Goal: Information Seeking & Learning: Learn about a topic

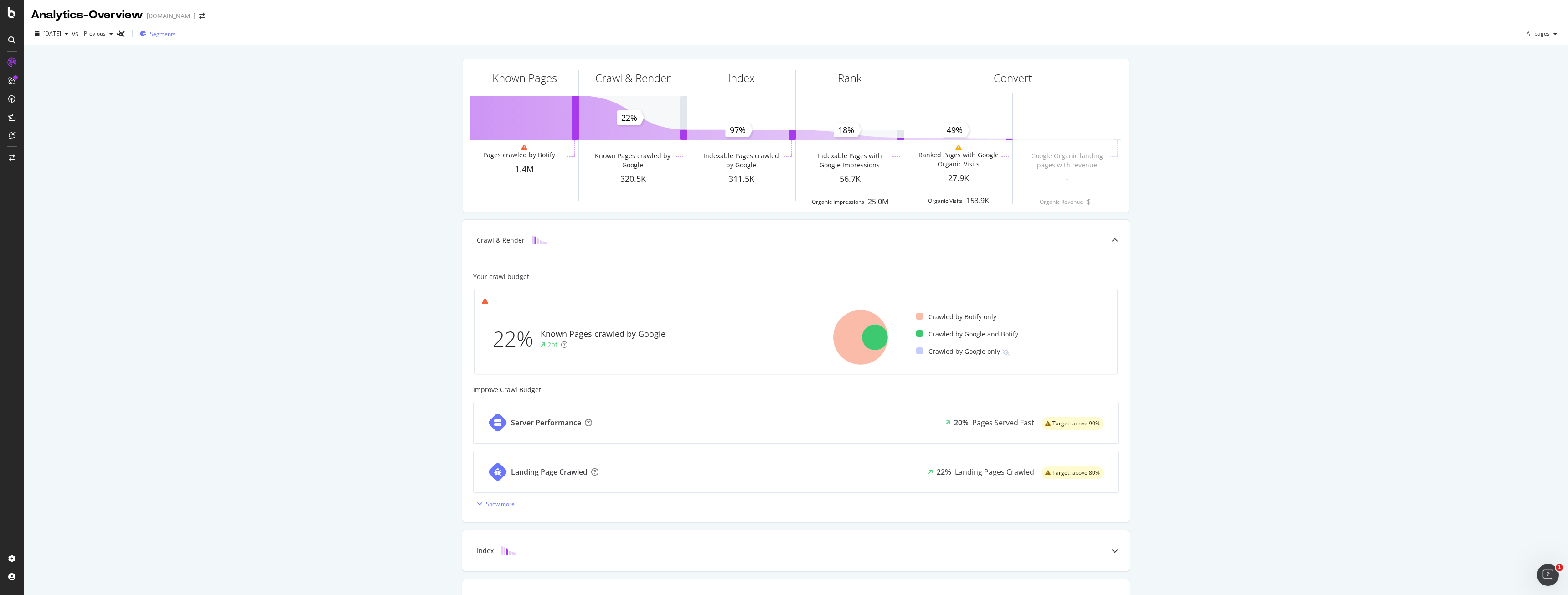
click at [175, 39] on div "Segments" at bounding box center [158, 33] width 35 height 13
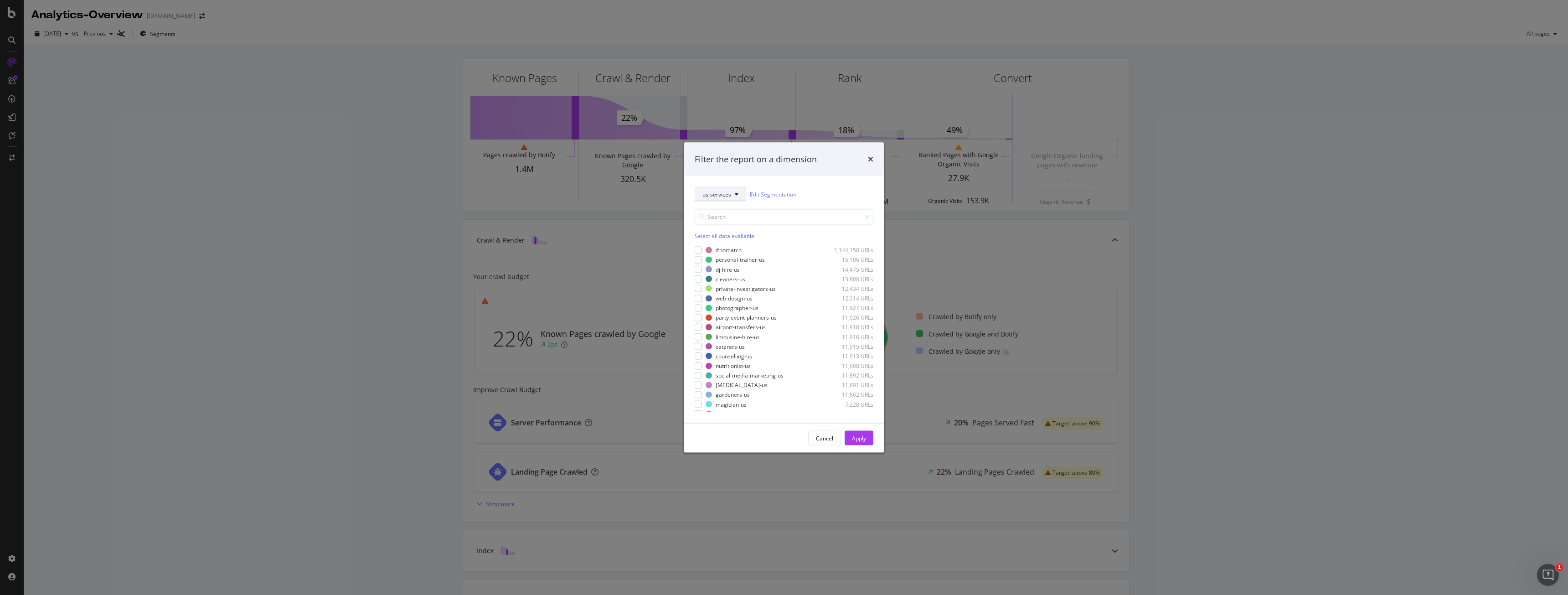
click at [739, 199] on button "us-services" at bounding box center [720, 194] width 52 height 15
click at [721, 221] on div "market" at bounding box center [744, 227] width 99 height 13
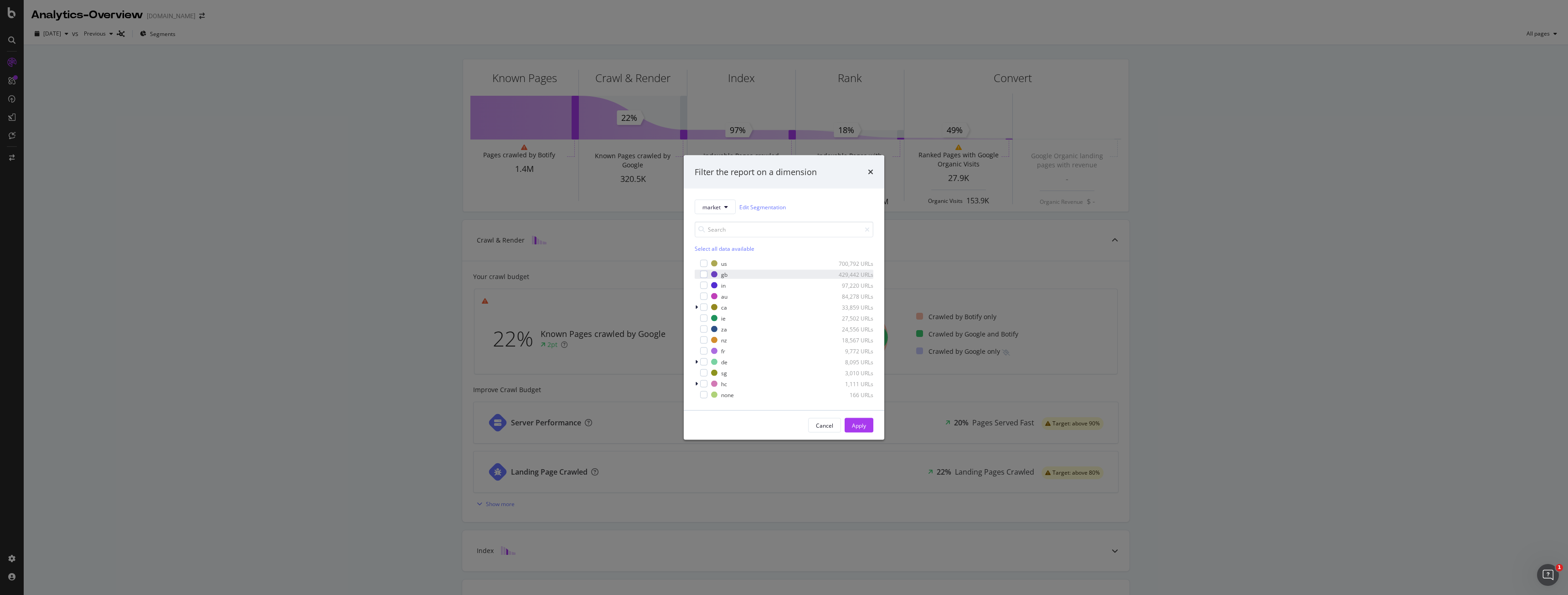
click at [698, 273] on div "modal" at bounding box center [697, 274] width 5 height 9
click at [848, 422] on button "Apply" at bounding box center [859, 426] width 29 height 15
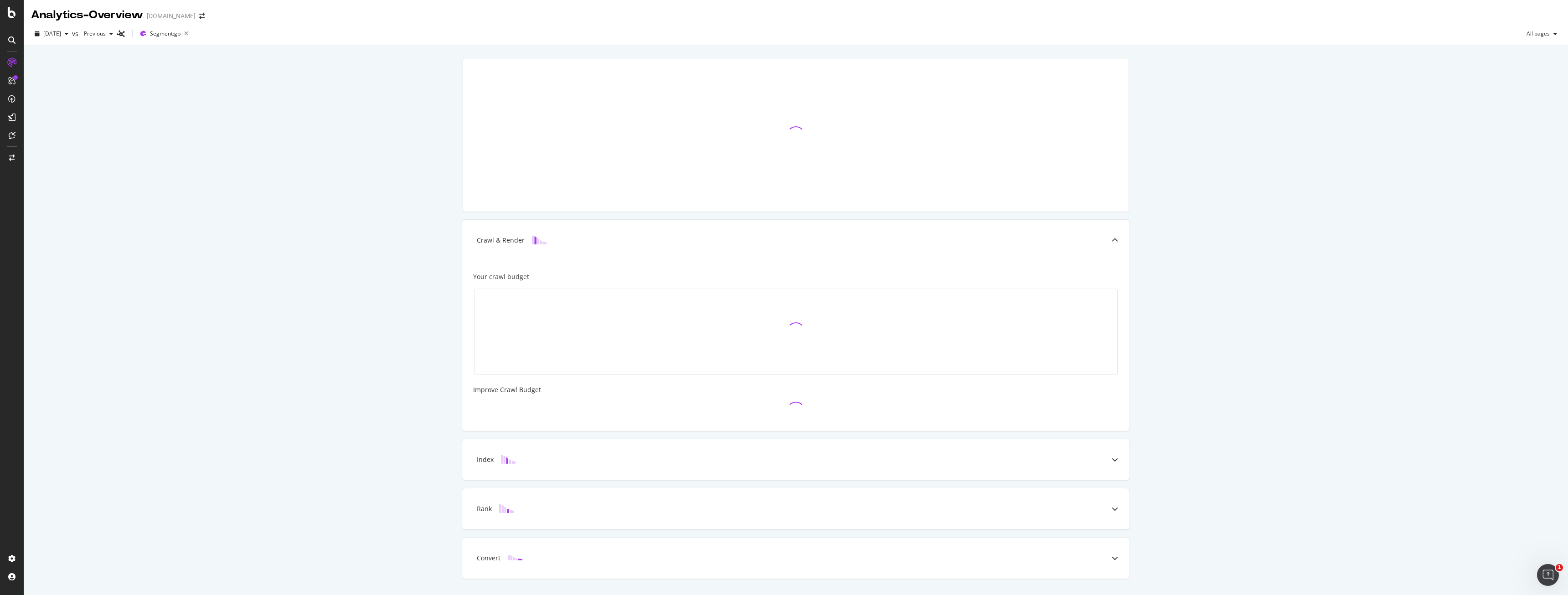
drag, startPoint x: 833, startPoint y: 395, endPoint x: 1393, endPoint y: 258, distance: 576.5
click at [1254, 258] on div "Crawl & Render Your crawl budget Improve Crawl Budget Index Rank Convert" at bounding box center [796, 331] width 1544 height 573
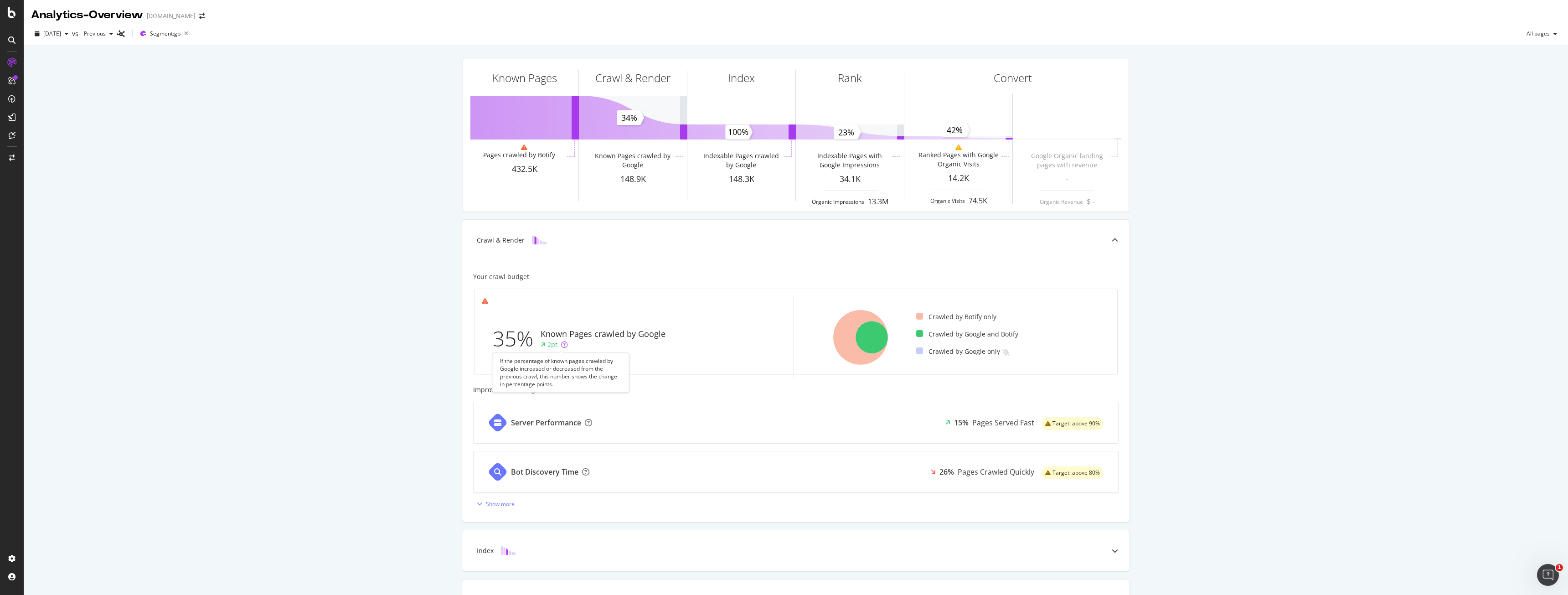
drag, startPoint x: 559, startPoint y: 343, endPoint x: 353, endPoint y: 215, distance: 242.5
click at [353, 215] on div "Known Pages Pages crawled by Botify 432.5K Crawl & Render Known Pages crawled b…" at bounding box center [796, 377] width 1544 height 664
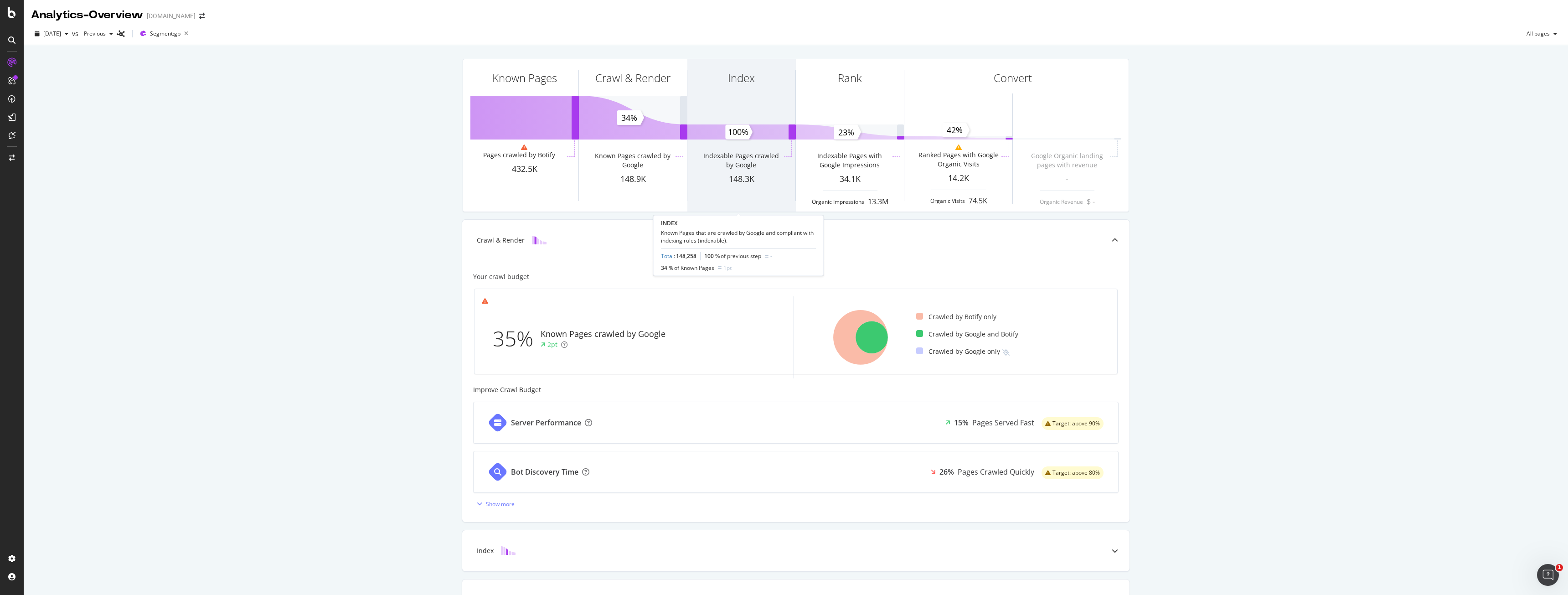
click at [729, 143] on div "Indexable Pages crawled by Google" at bounding box center [741, 157] width 108 height 33
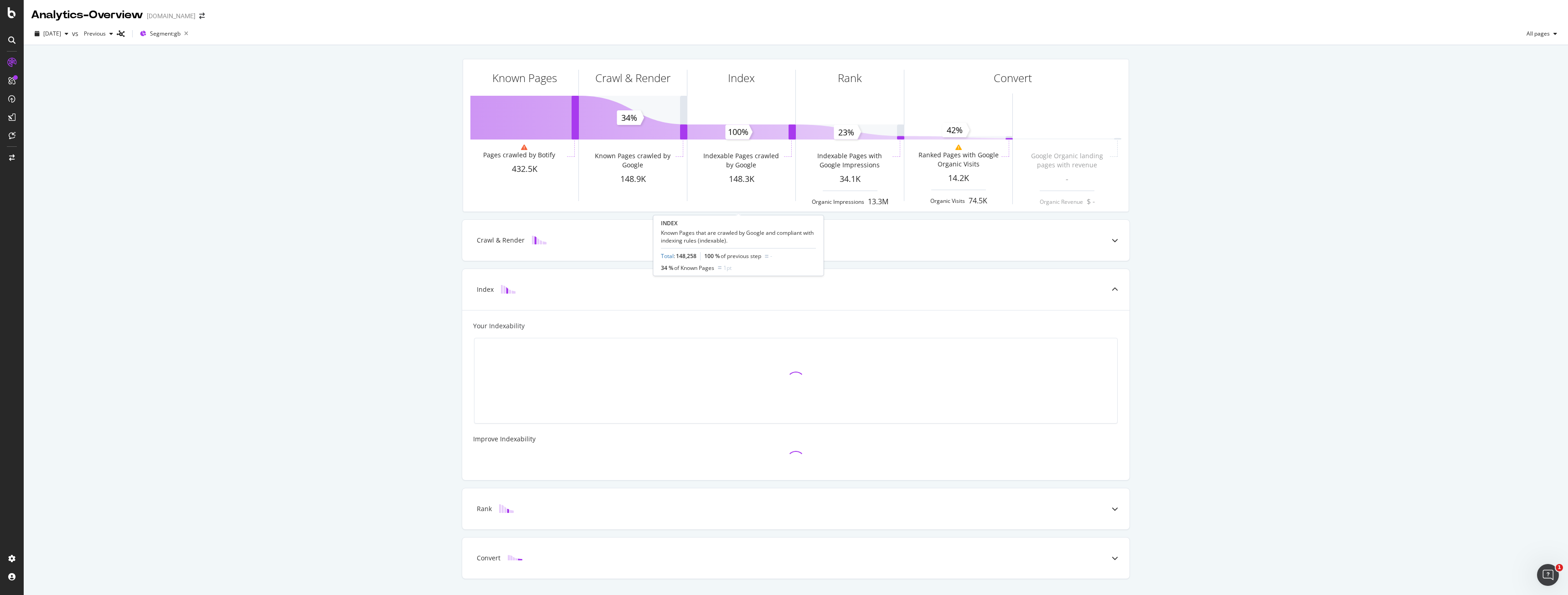
scroll to position [23, 0]
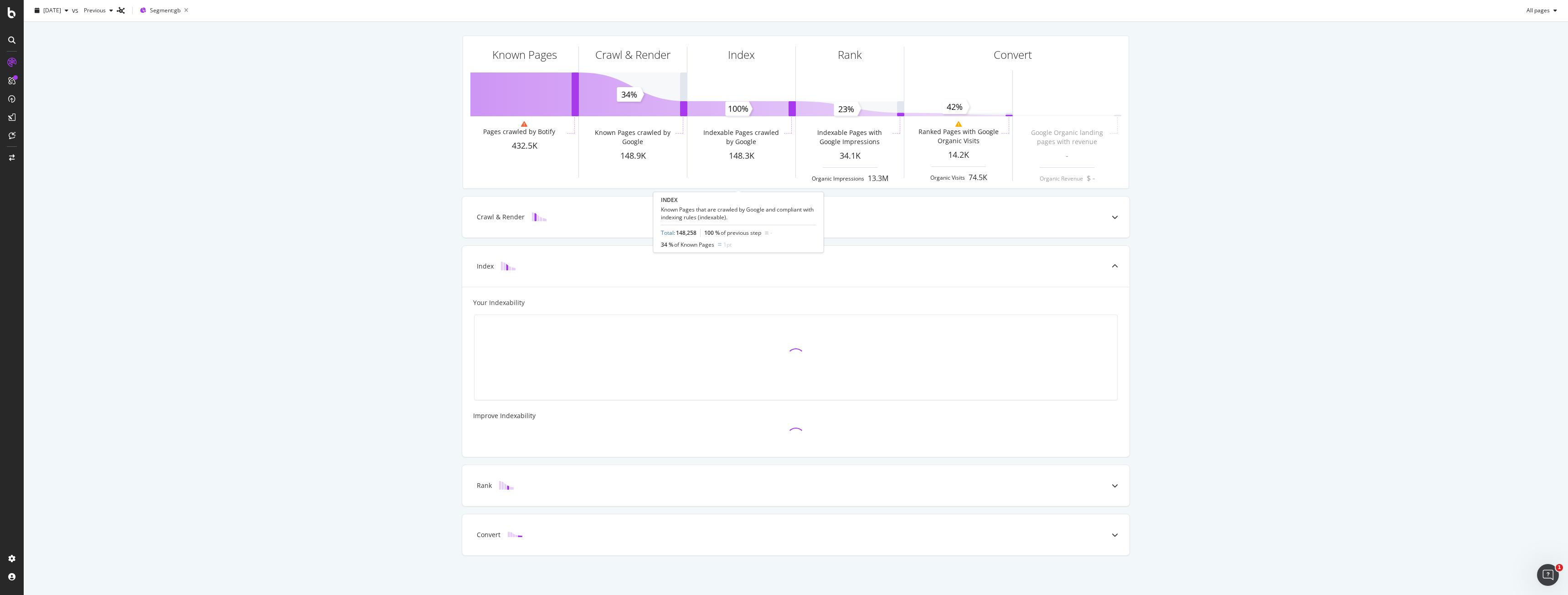
drag, startPoint x: 722, startPoint y: 162, endPoint x: 232, endPoint y: 195, distance: 491.1
click at [231, 197] on div "Known Pages Pages crawled by Botify 432.5K Crawl & Render Known Pages crawled b…" at bounding box center [796, 308] width 1544 height 573
drag, startPoint x: 235, startPoint y: 181, endPoint x: 222, endPoint y: 149, distance: 34.5
click at [222, 149] on div "Known Pages Pages crawled by Botify 432.5K Crawl & Render Known Pages crawled b…" at bounding box center [796, 308] width 1544 height 573
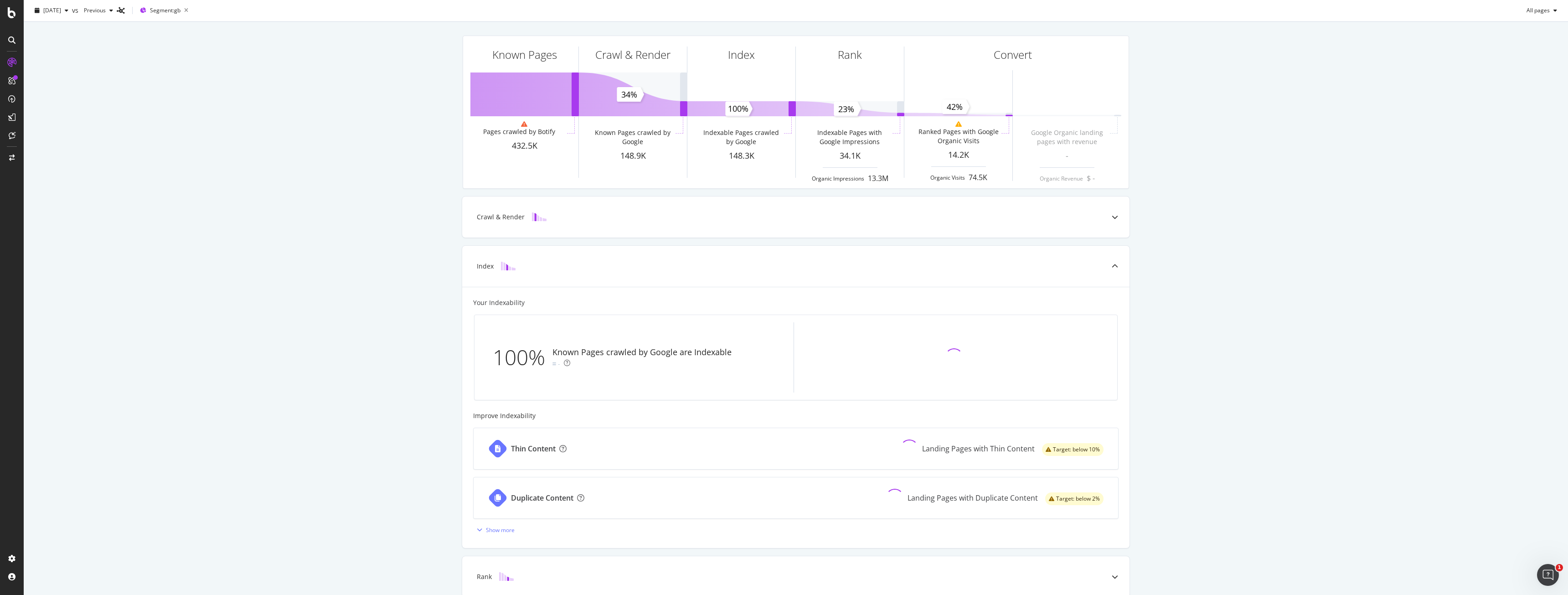
drag, startPoint x: 222, startPoint y: 149, endPoint x: 217, endPoint y: 128, distance: 21.6
click at [217, 128] on div "Known Pages Pages crawled by Botify 432.5K Crawl & Render Known Pages crawled b…" at bounding box center [796, 354] width 1544 height 664
drag, startPoint x: 217, startPoint y: 128, endPoint x: 192, endPoint y: 127, distance: 25.0
click at [192, 127] on div "Known Pages Pages crawled by Botify 432.5K Crawl & Render Known Pages crawled b…" at bounding box center [796, 354] width 1544 height 664
drag, startPoint x: 192, startPoint y: 127, endPoint x: 155, endPoint y: 113, distance: 39.6
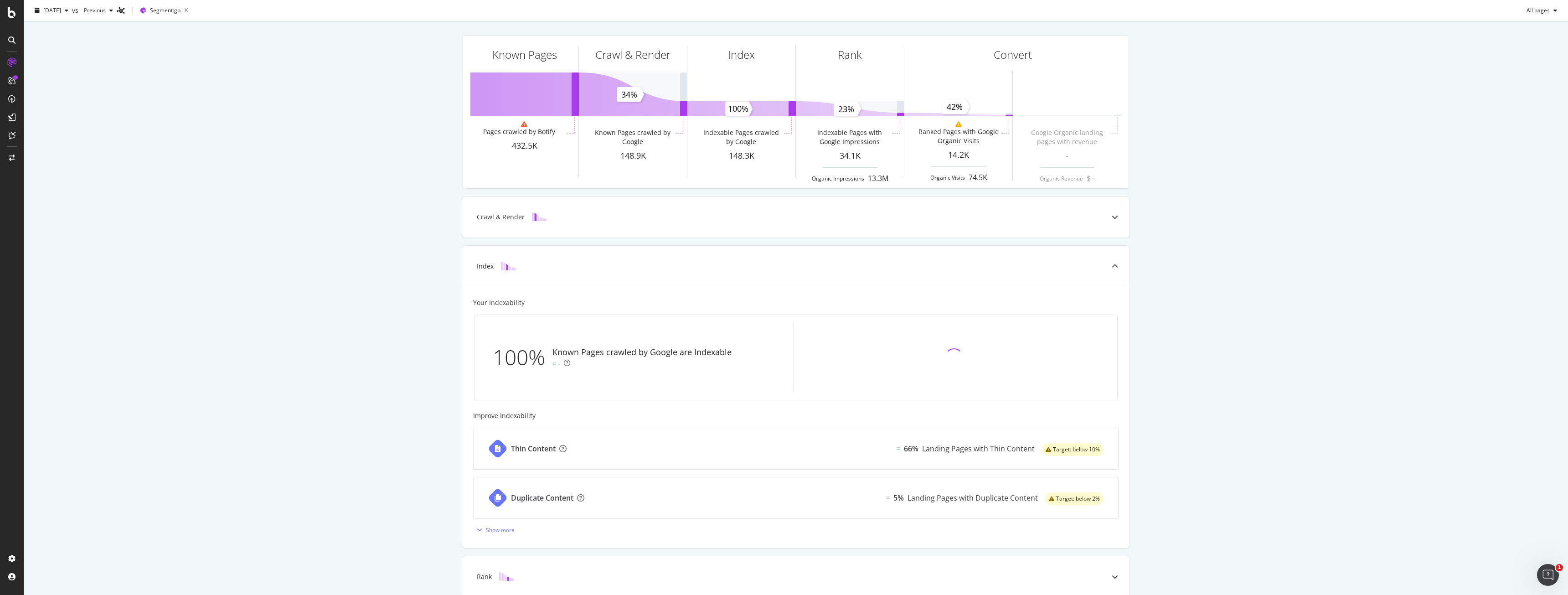
click at [155, 113] on div "Known Pages Pages crawled by Botify 432.5K Crawl & Render Known Pages crawled b…" at bounding box center [796, 354] width 1544 height 664
click at [933, 360] on div at bounding box center [953, 357] width 312 height 70
click at [181, 14] on span "Segment: gb" at bounding box center [165, 10] width 30 height 8
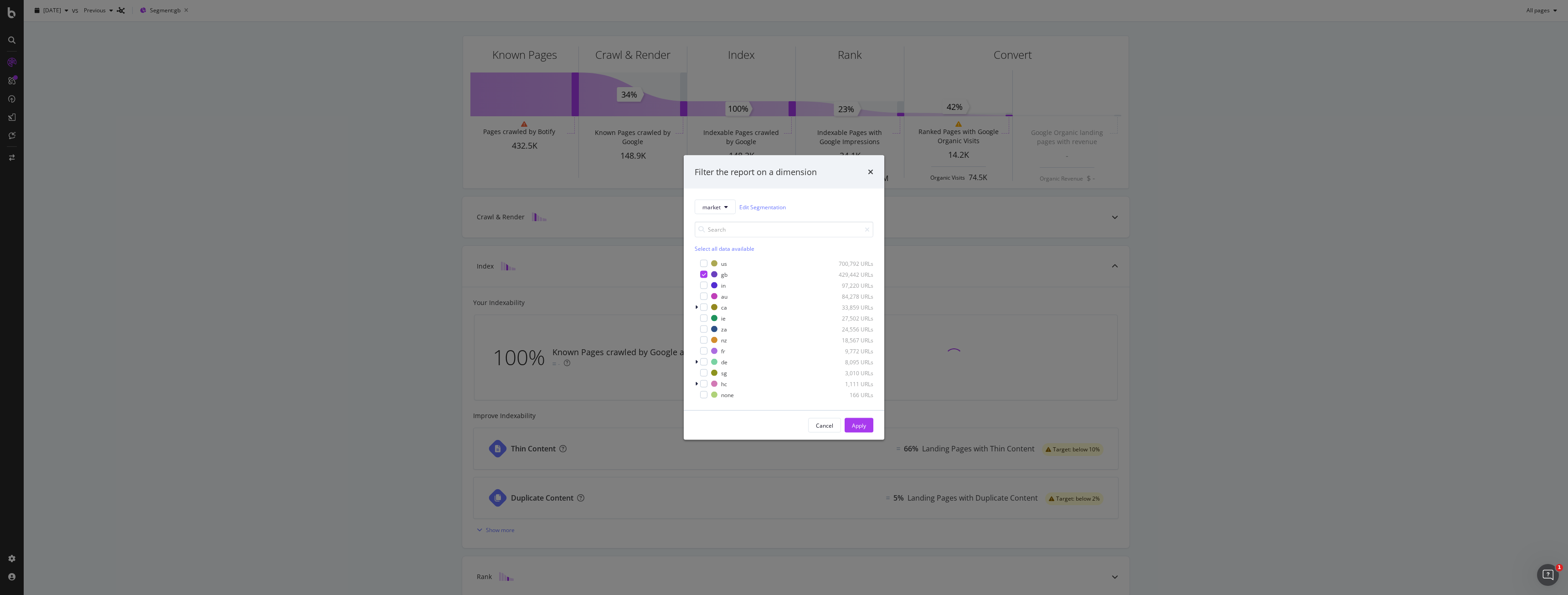
drag, startPoint x: 200, startPoint y: 203, endPoint x: 214, endPoint y: 210, distance: 15.7
click at [201, 206] on div "Filter the report on a dimension market Edit Segmentation Select all data avail…" at bounding box center [784, 297] width 1568 height 595
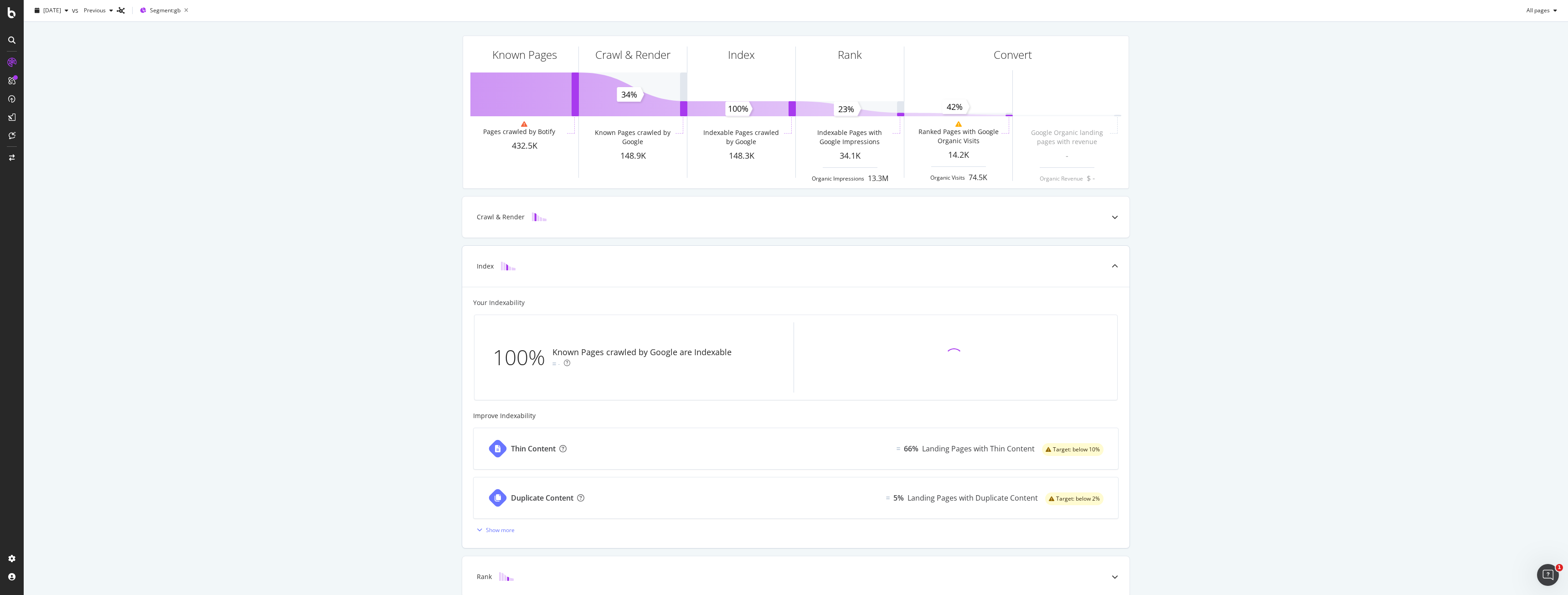
click at [1000, 386] on div at bounding box center [953, 357] width 312 height 70
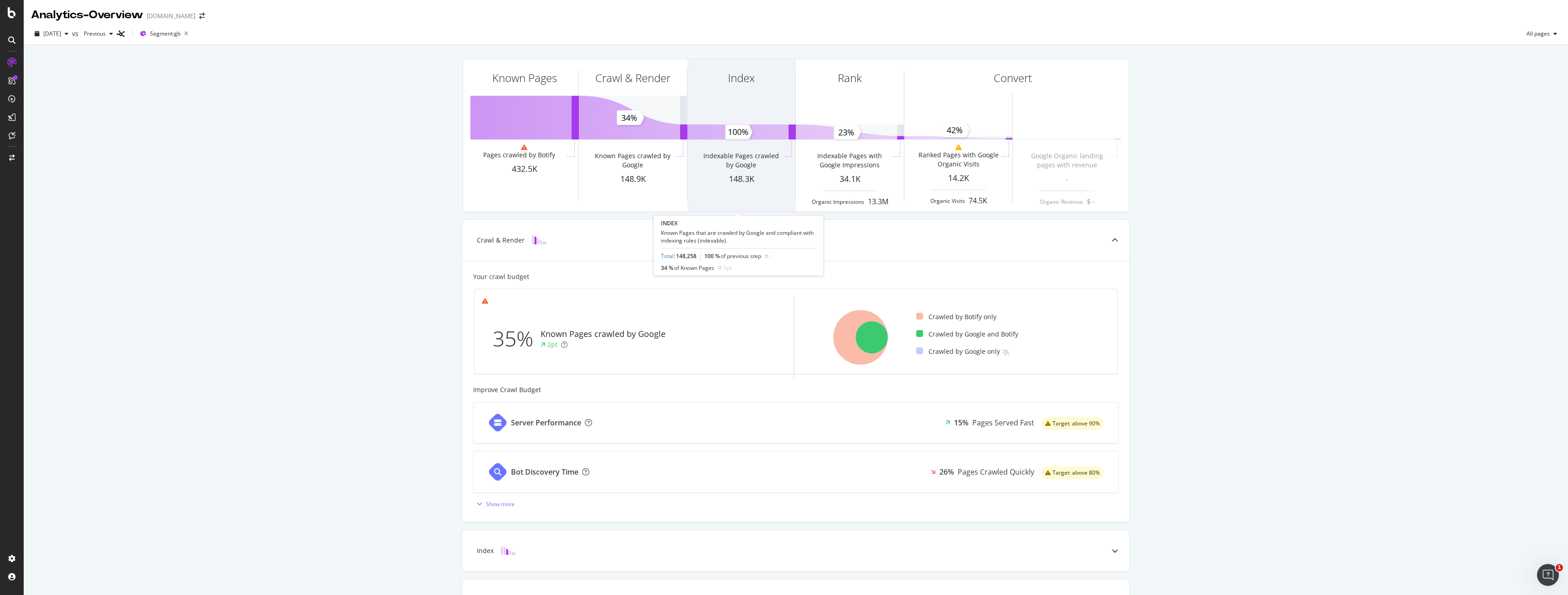
click at [729, 111] on div "Index" at bounding box center [741, 94] width 108 height 70
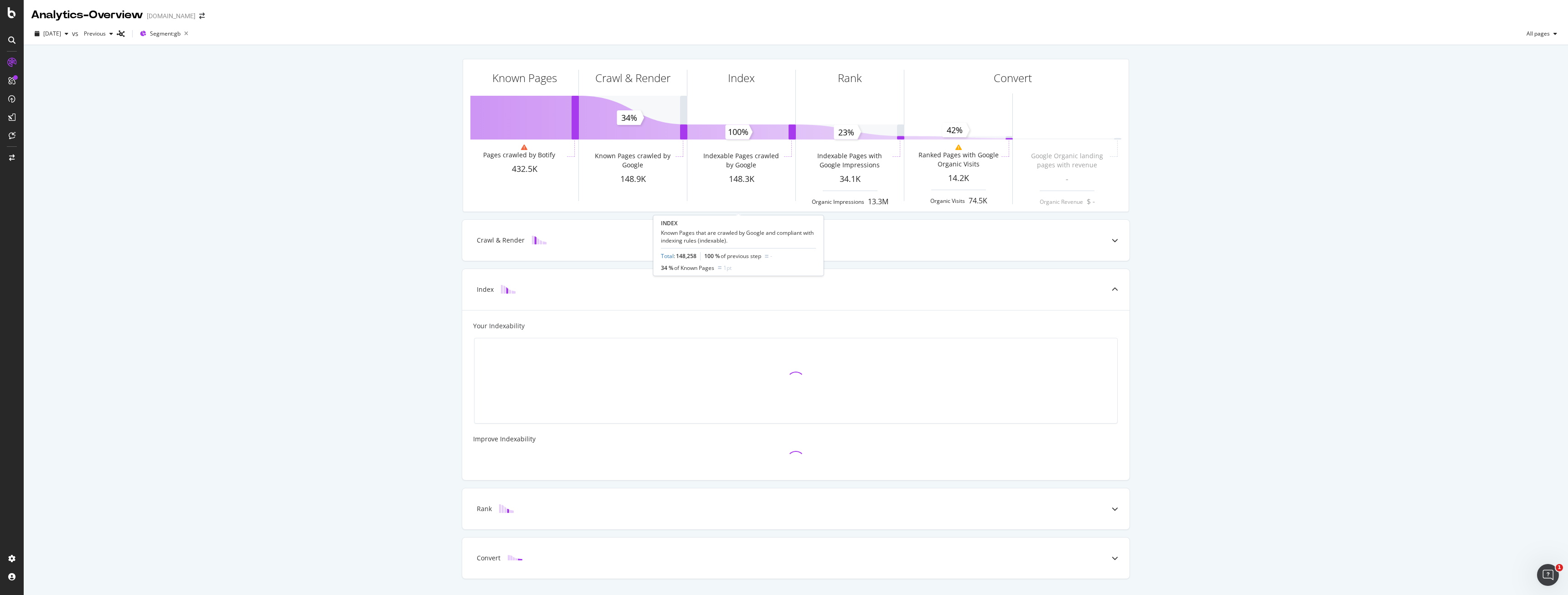
scroll to position [23, 0]
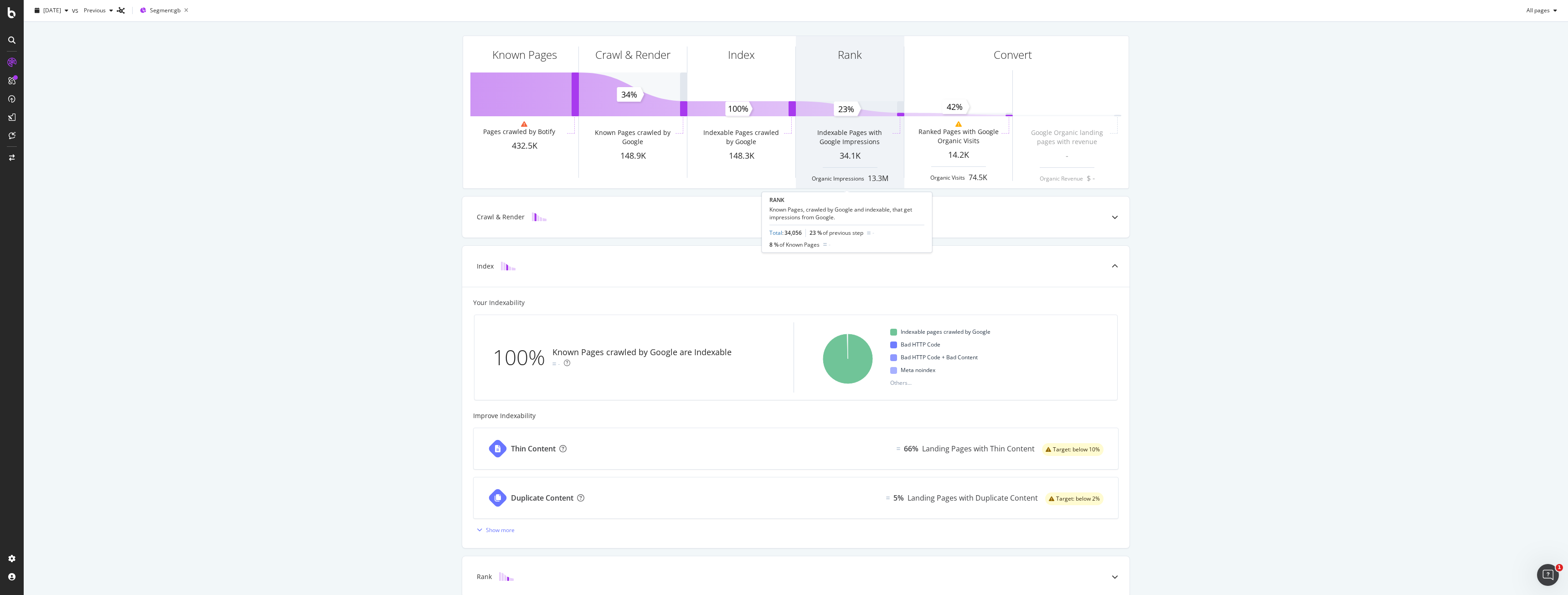
click at [878, 155] on div "34.1K" at bounding box center [849, 155] width 108 height 12
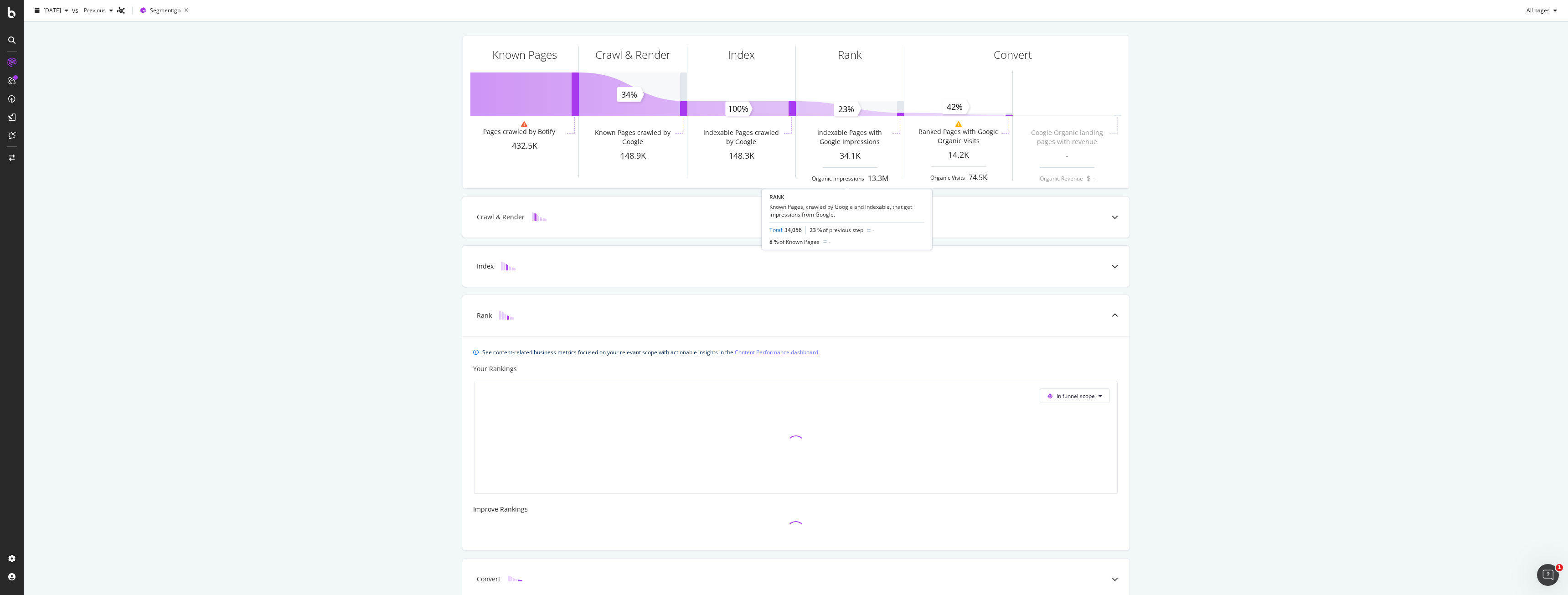
scroll to position [68, 0]
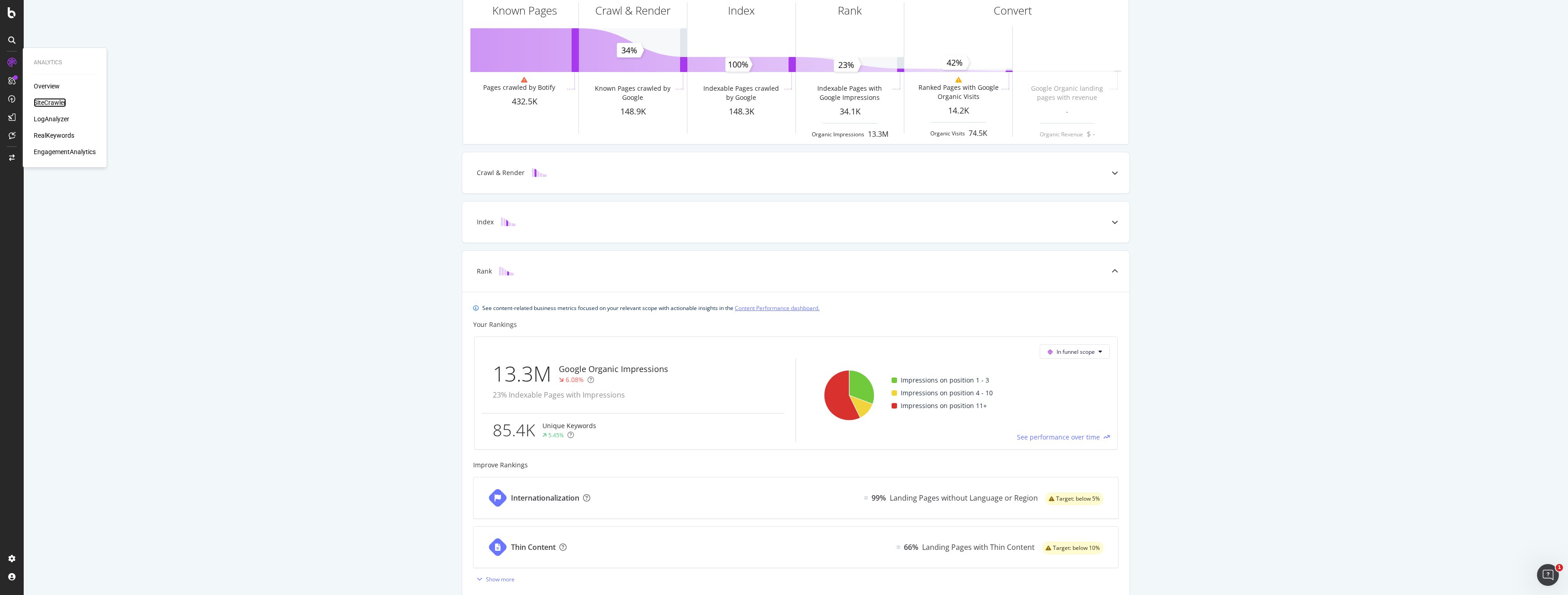
click at [55, 105] on div "SiteCrawler" at bounding box center [49, 102] width 32 height 9
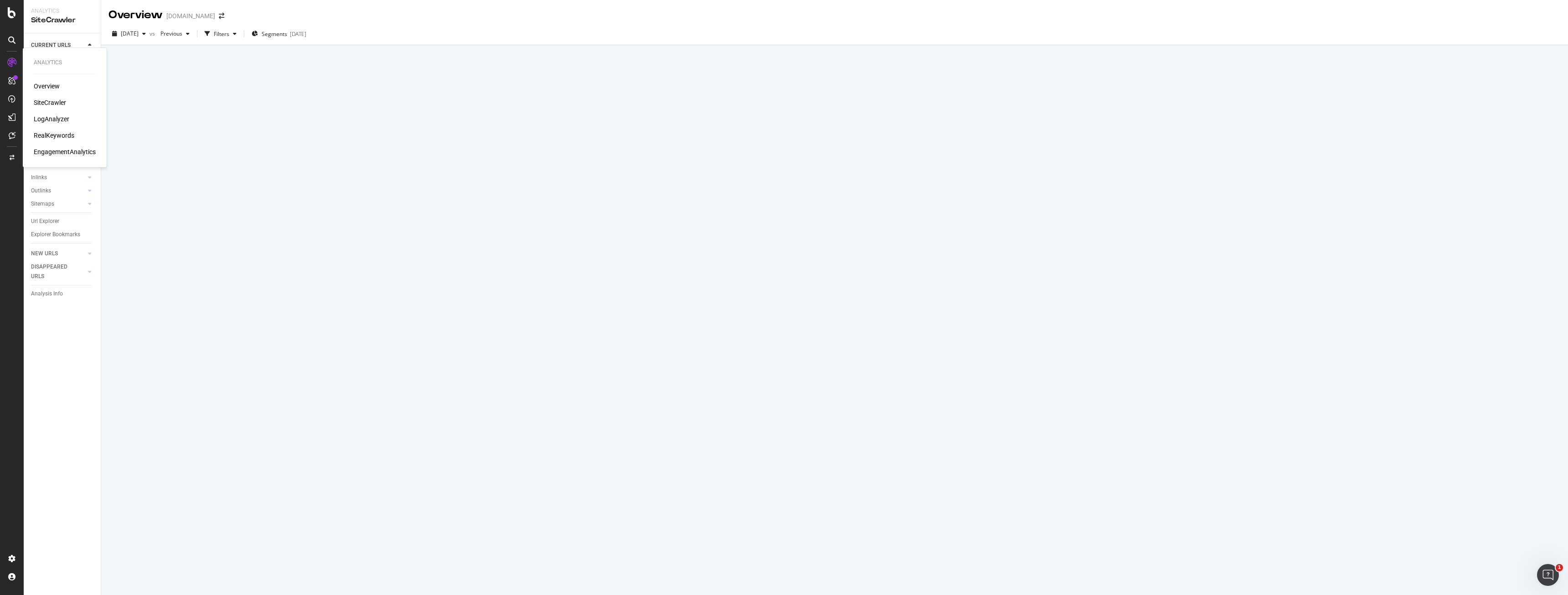
click at [67, 119] on div "LogAnalyzer" at bounding box center [51, 119] width 35 height 9
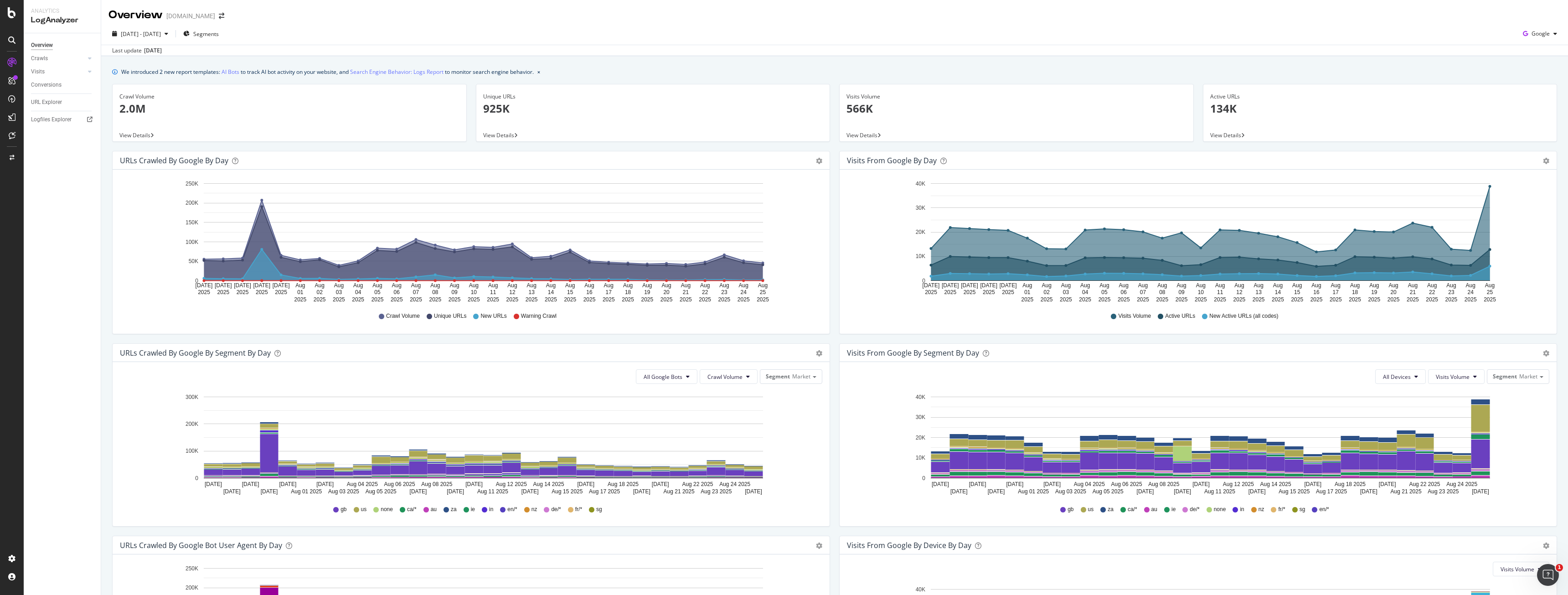
drag, startPoint x: 671, startPoint y: 377, endPoint x: 696, endPoint y: 393, distance: 29.7
click at [687, 393] on div "All Google Bots Crawl Volume Segment Market Hold CTRL while clicking to filter …" at bounding box center [471, 445] width 717 height 164
click at [766, 375] on span "Segment" at bounding box center [778, 376] width 24 height 8
click at [763, 404] on div "Pagetype" at bounding box center [767, 403] width 101 height 12
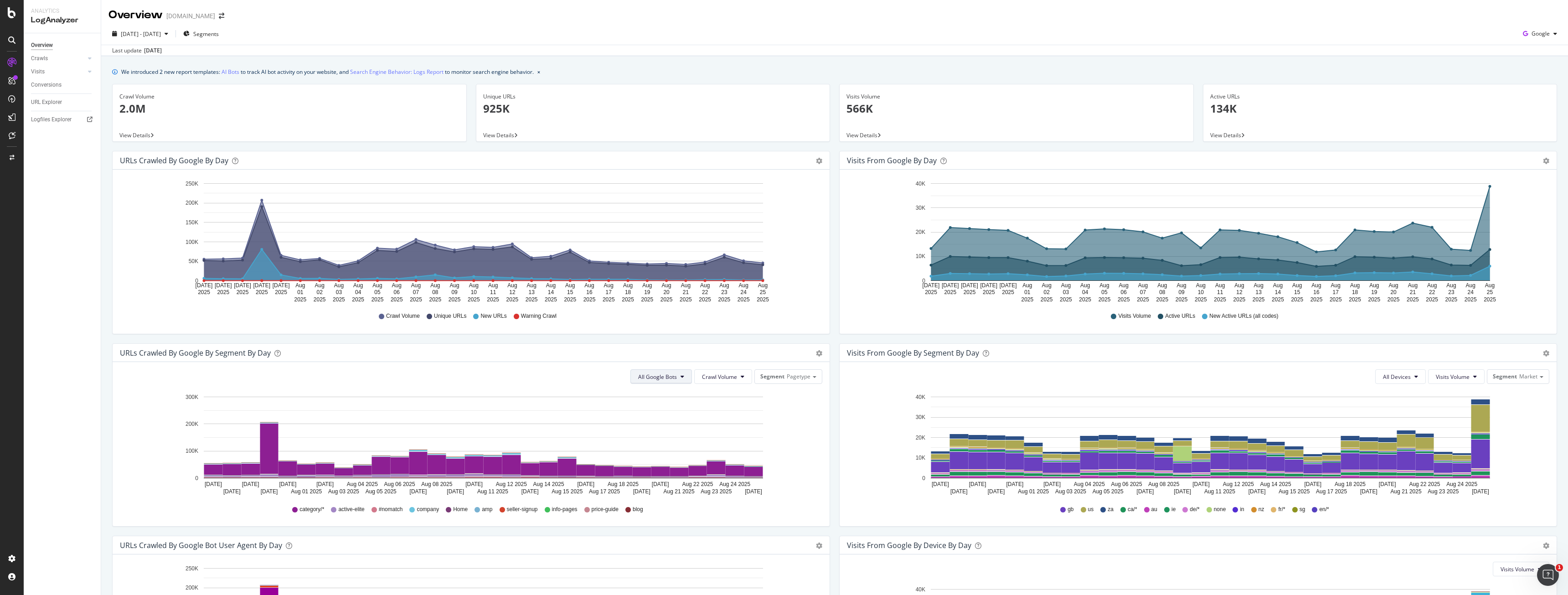
click at [678, 382] on button "All Google Bots" at bounding box center [661, 377] width 61 height 15
click at [685, 465] on span "Google Smartphone" at bounding box center [668, 462] width 65 height 8
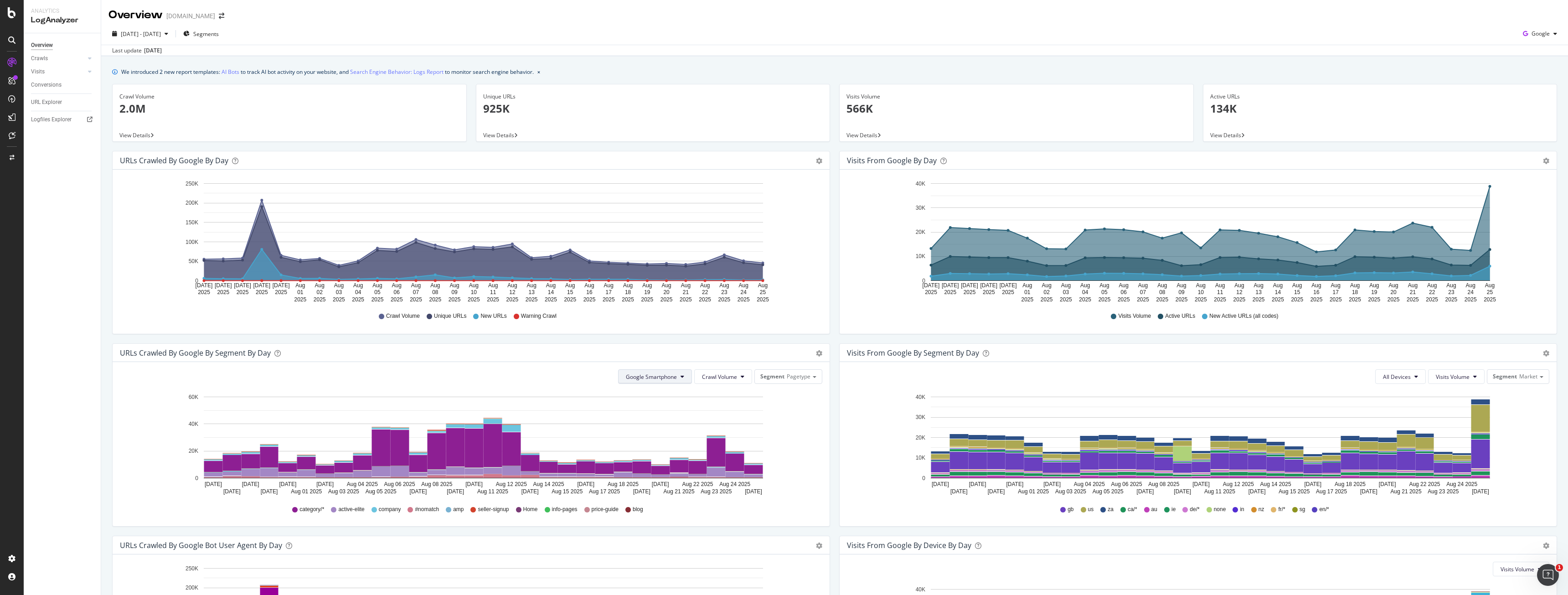
click at [673, 376] on span "Google Smartphone" at bounding box center [651, 377] width 51 height 8
click at [803, 443] on icon "[DATE] [DATE] [DATE] [DATE] [DATE] [DATE] [DATE] [DATE] [DATE] [DATE] [DATE] [D…" at bounding box center [469, 445] width 699 height 106
click at [640, 381] on button "Google Smartphone" at bounding box center [654, 377] width 74 height 15
click at [678, 426] on span "Google AdsBot Mobile" at bounding box center [656, 428] width 65 height 8
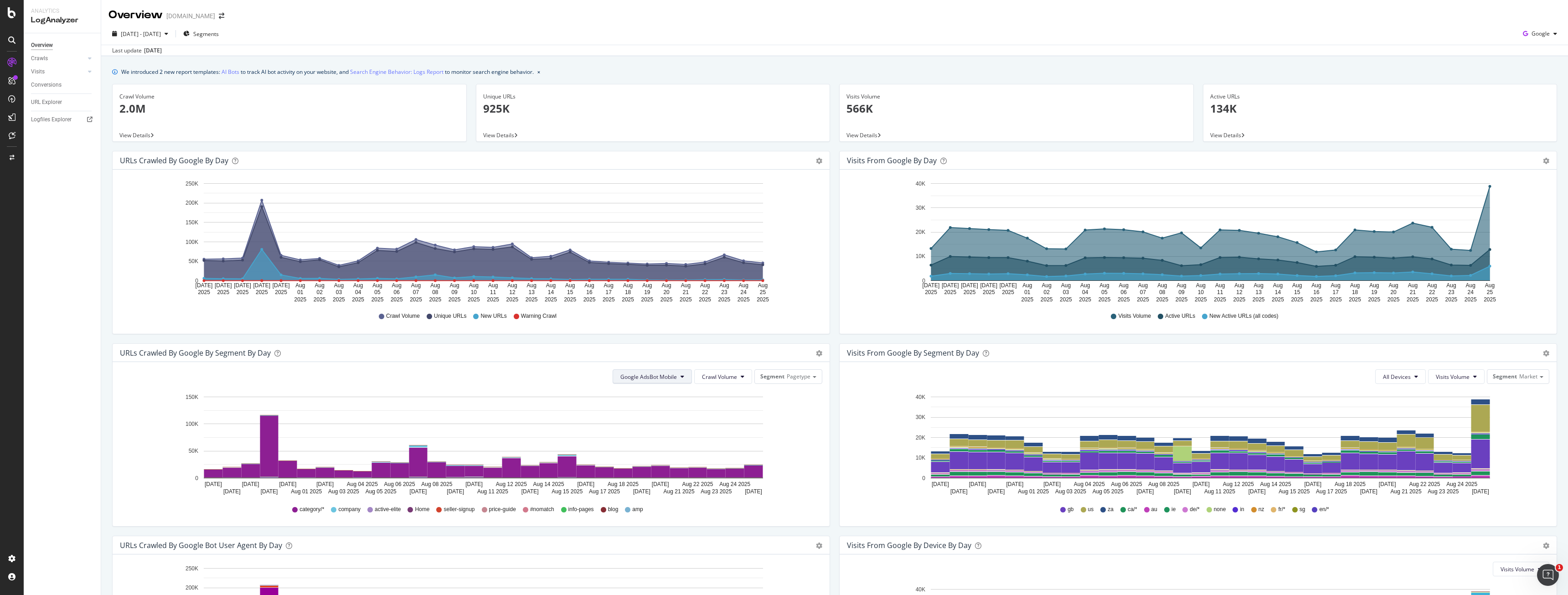
click at [662, 371] on button "Google AdsBot Mobile" at bounding box center [652, 377] width 79 height 15
click at [662, 396] on span "All Google Bots" at bounding box center [650, 395] width 65 height 8
click at [46, 55] on div "Crawls" at bounding box center [40, 58] width 17 height 10
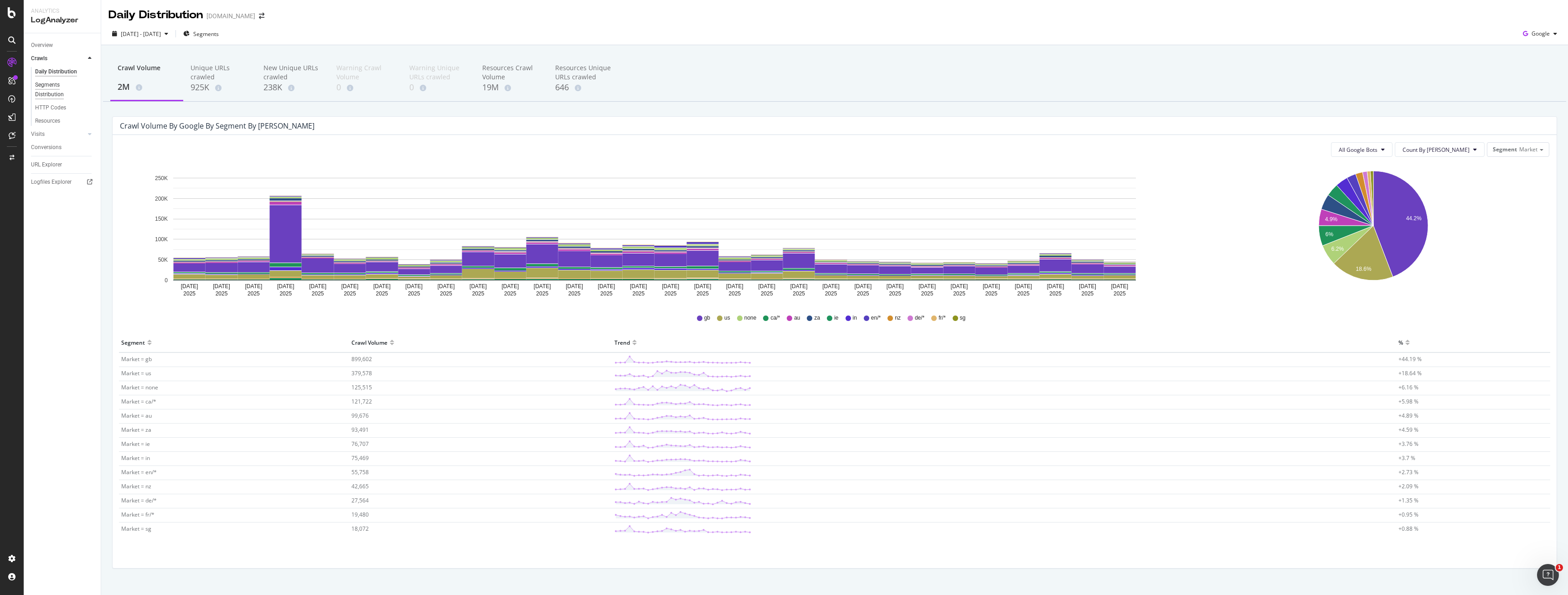
click at [53, 94] on div "Segments Distribution" at bounding box center [60, 90] width 51 height 19
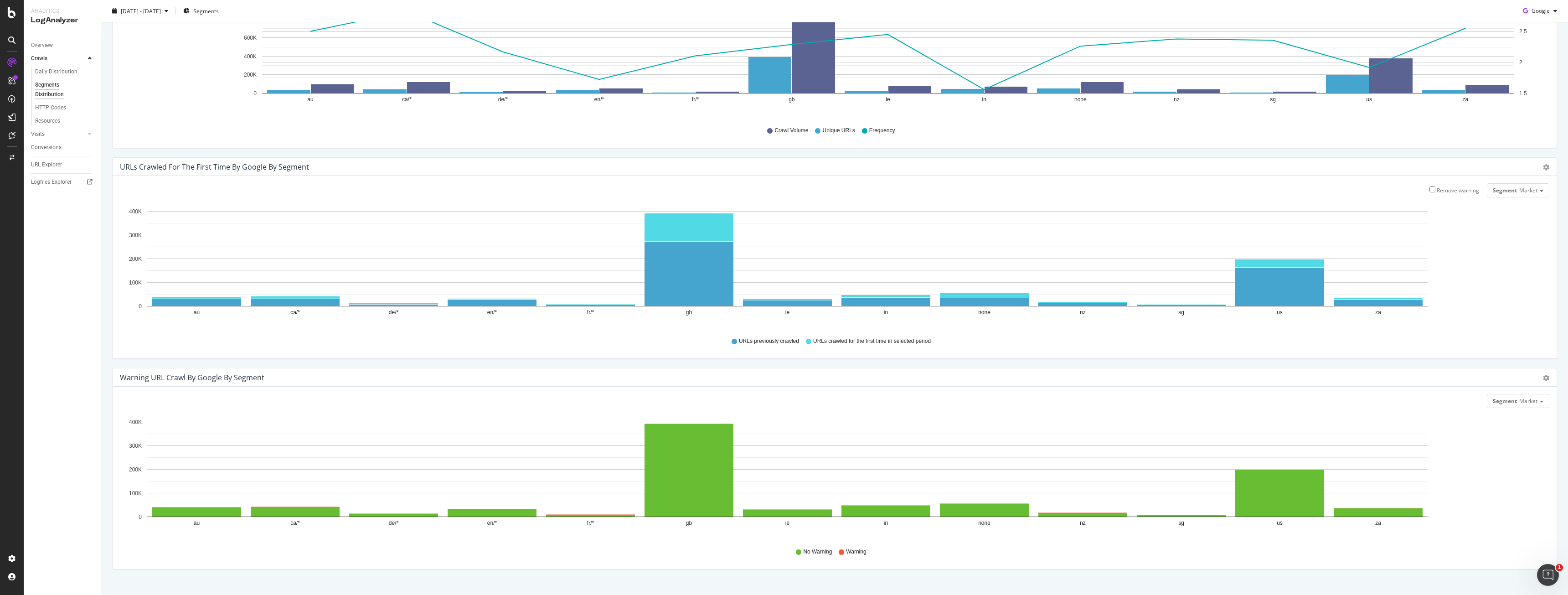
scroll to position [125, 0]
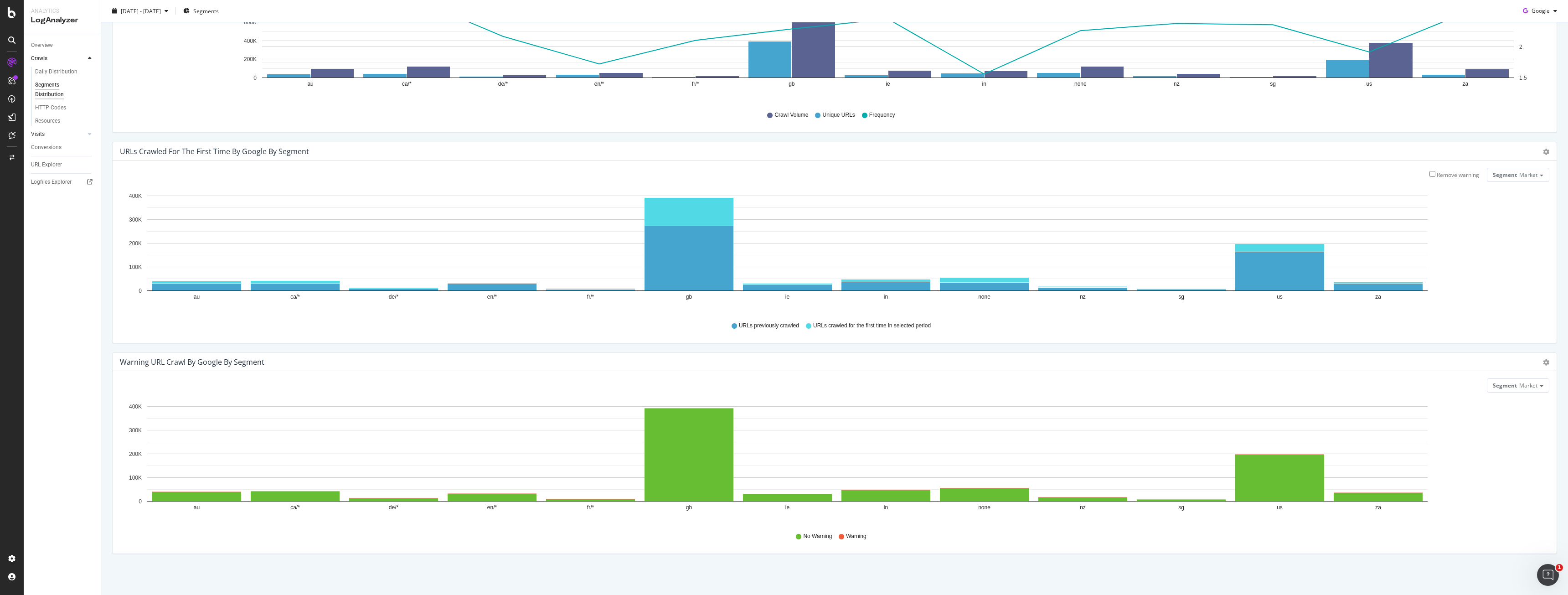
click at [50, 138] on link "Visits" at bounding box center [58, 135] width 54 height 10
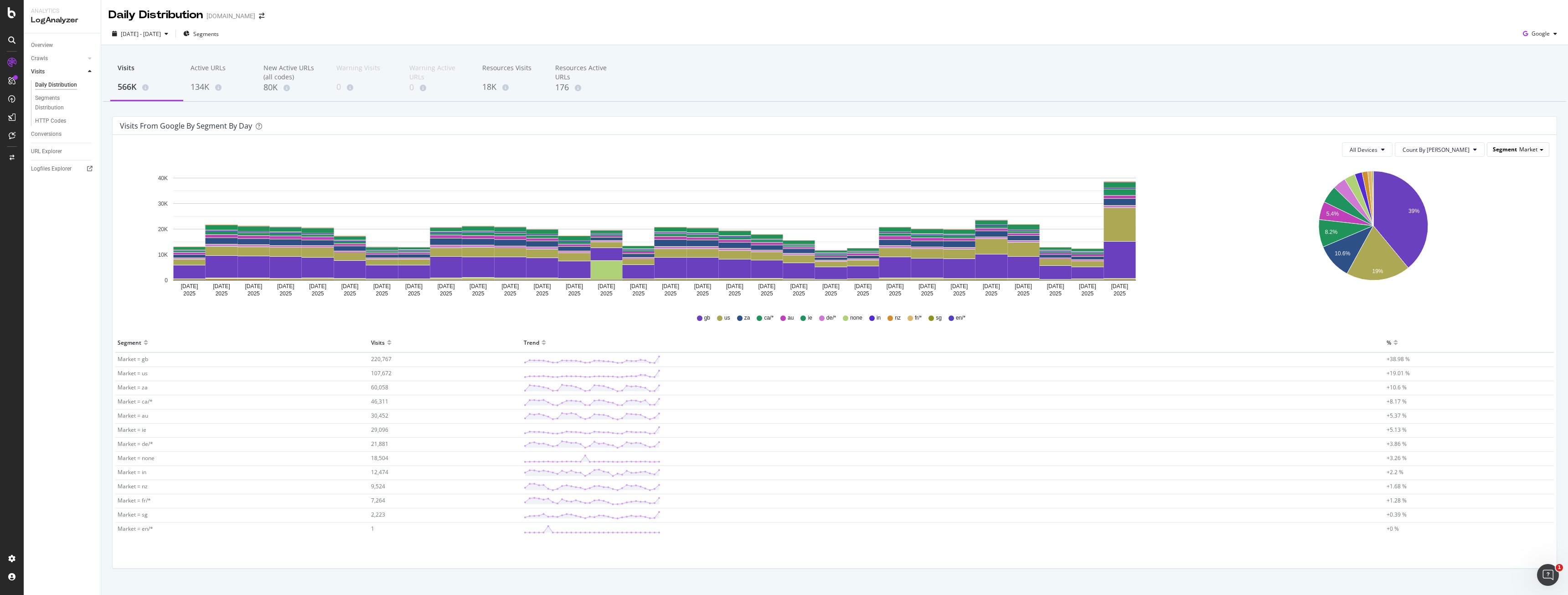
click at [1539, 152] on div "Segment Market" at bounding box center [1517, 149] width 61 height 13
click at [1515, 154] on div "Segment Market" at bounding box center [1517, 149] width 61 height 13
click at [1493, 174] on div "Pagetype" at bounding box center [1494, 175] width 101 height 12
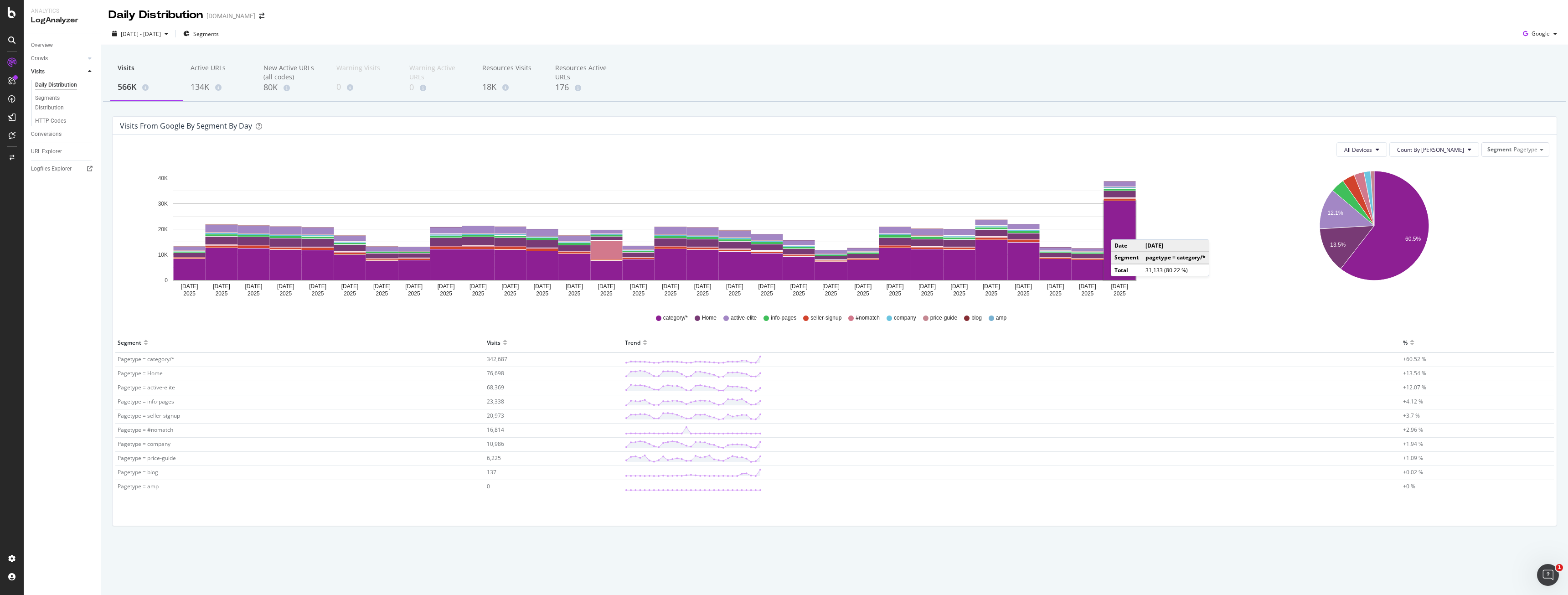
click at [1120, 230] on rect "A chart." at bounding box center [1120, 241] width 32 height 79
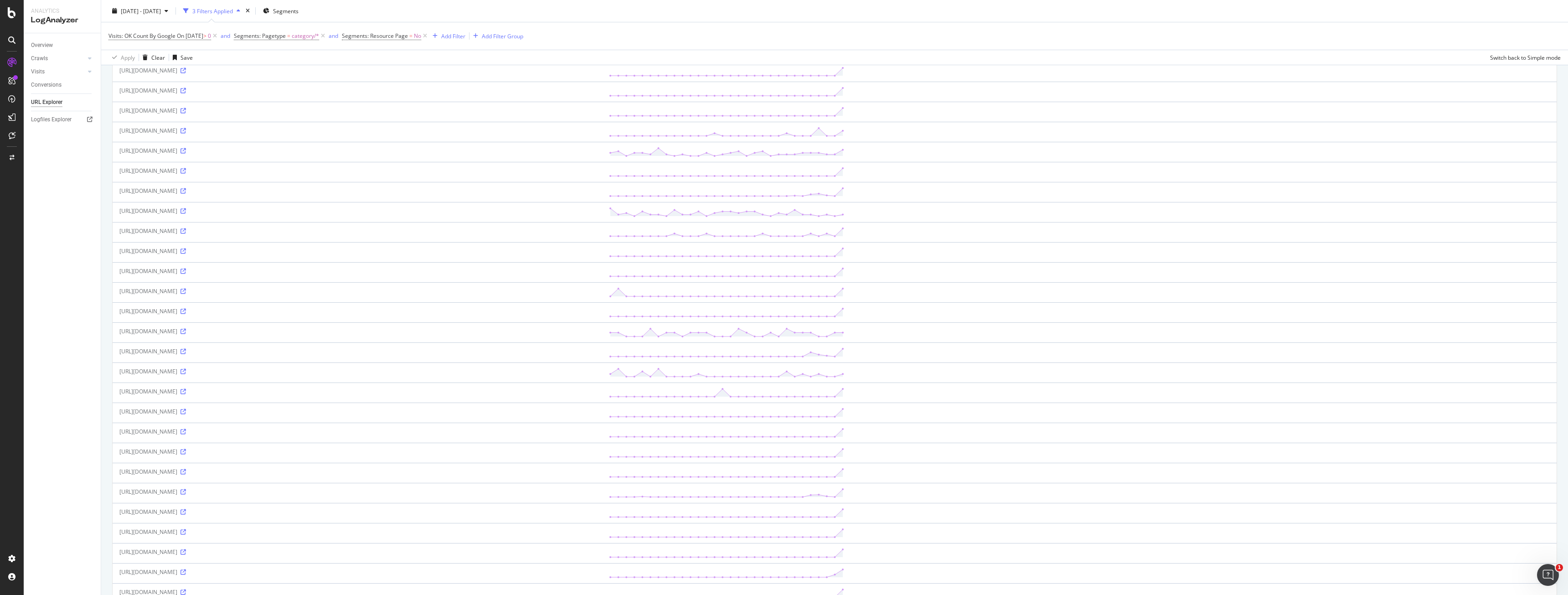
scroll to position [365, 0]
click at [47, 120] on div "Activation Hub" at bounding box center [54, 122] width 42 height 9
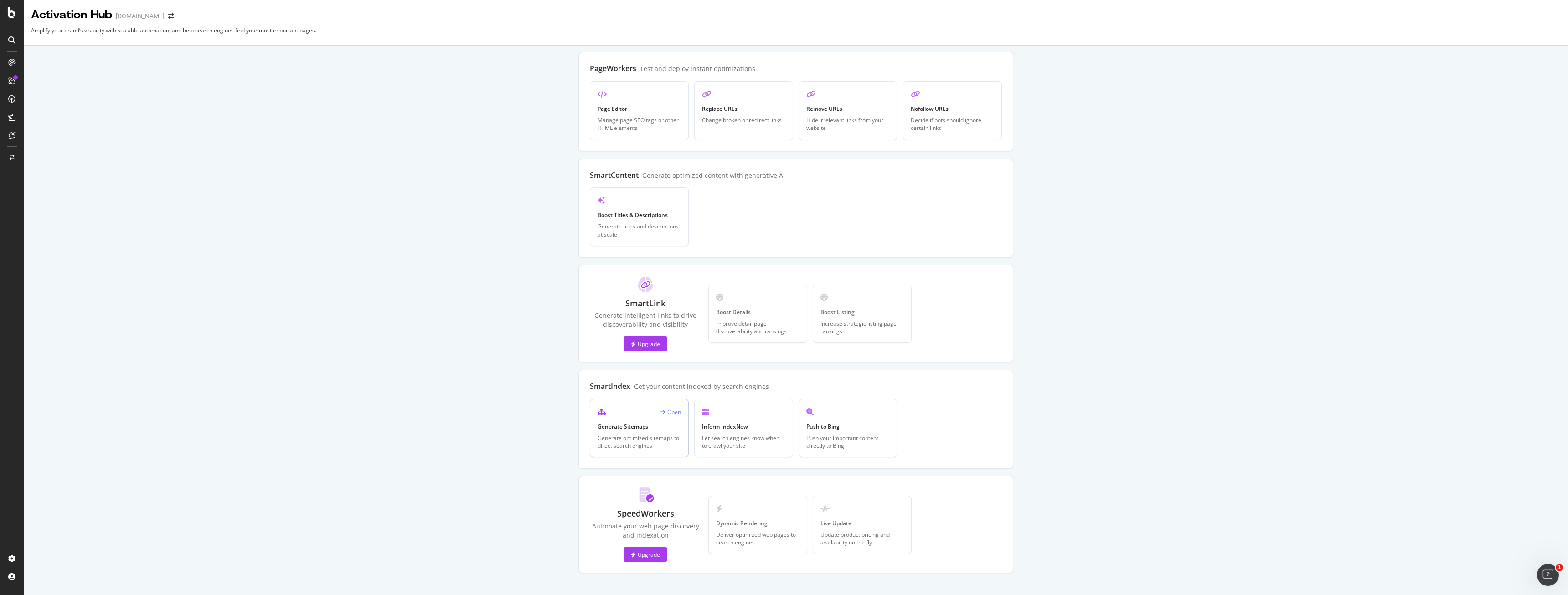
click at [619, 421] on div "Open Generate Sitemaps Generate optimized sitemaps to direct search engines" at bounding box center [639, 428] width 99 height 58
